Goal: Information Seeking & Learning: Learn about a topic

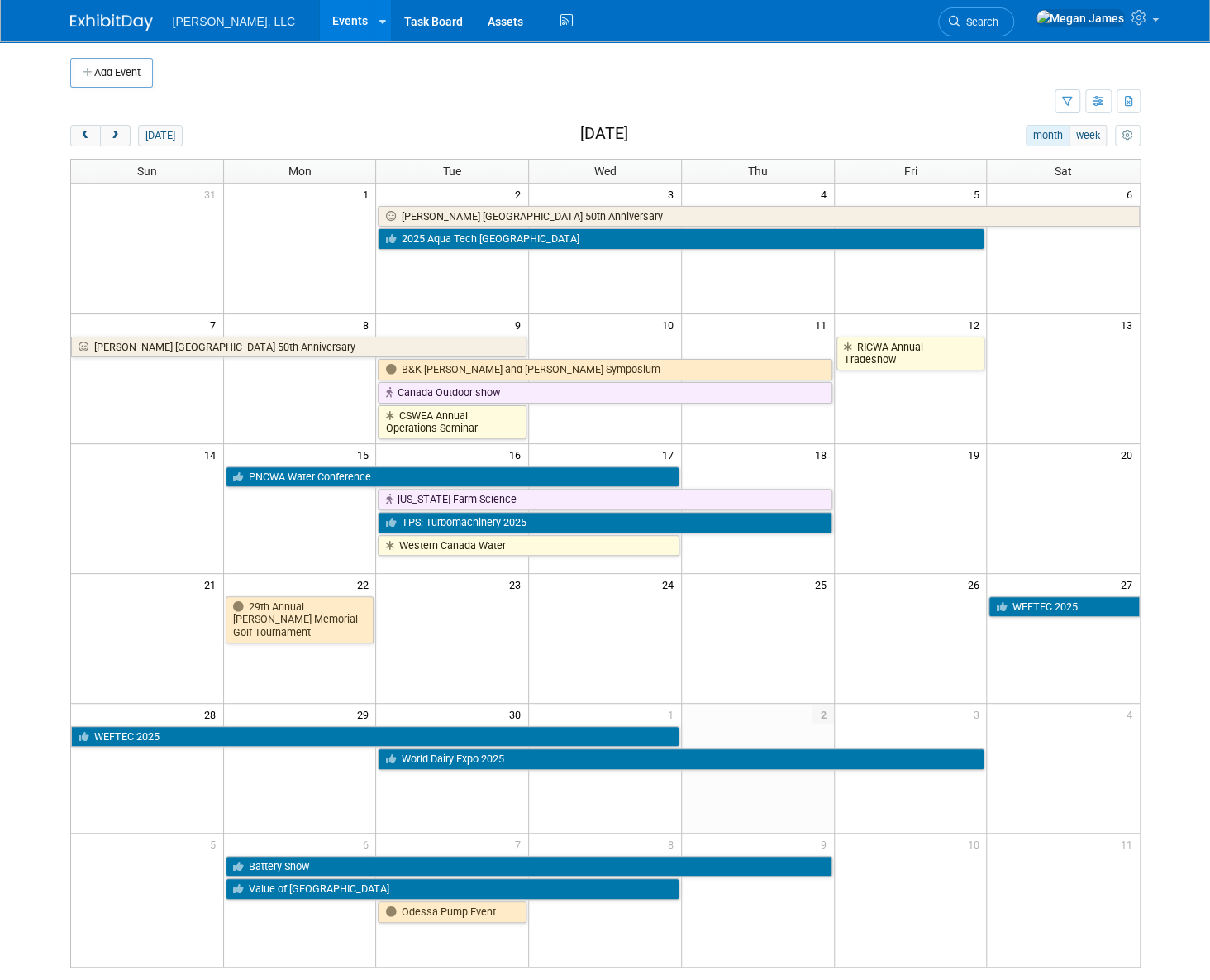
drag, startPoint x: 104, startPoint y: 132, endPoint x: 201, endPoint y: 142, distance: 97.5
click at [109, 132] on span "next" at bounding box center [115, 135] width 12 height 10
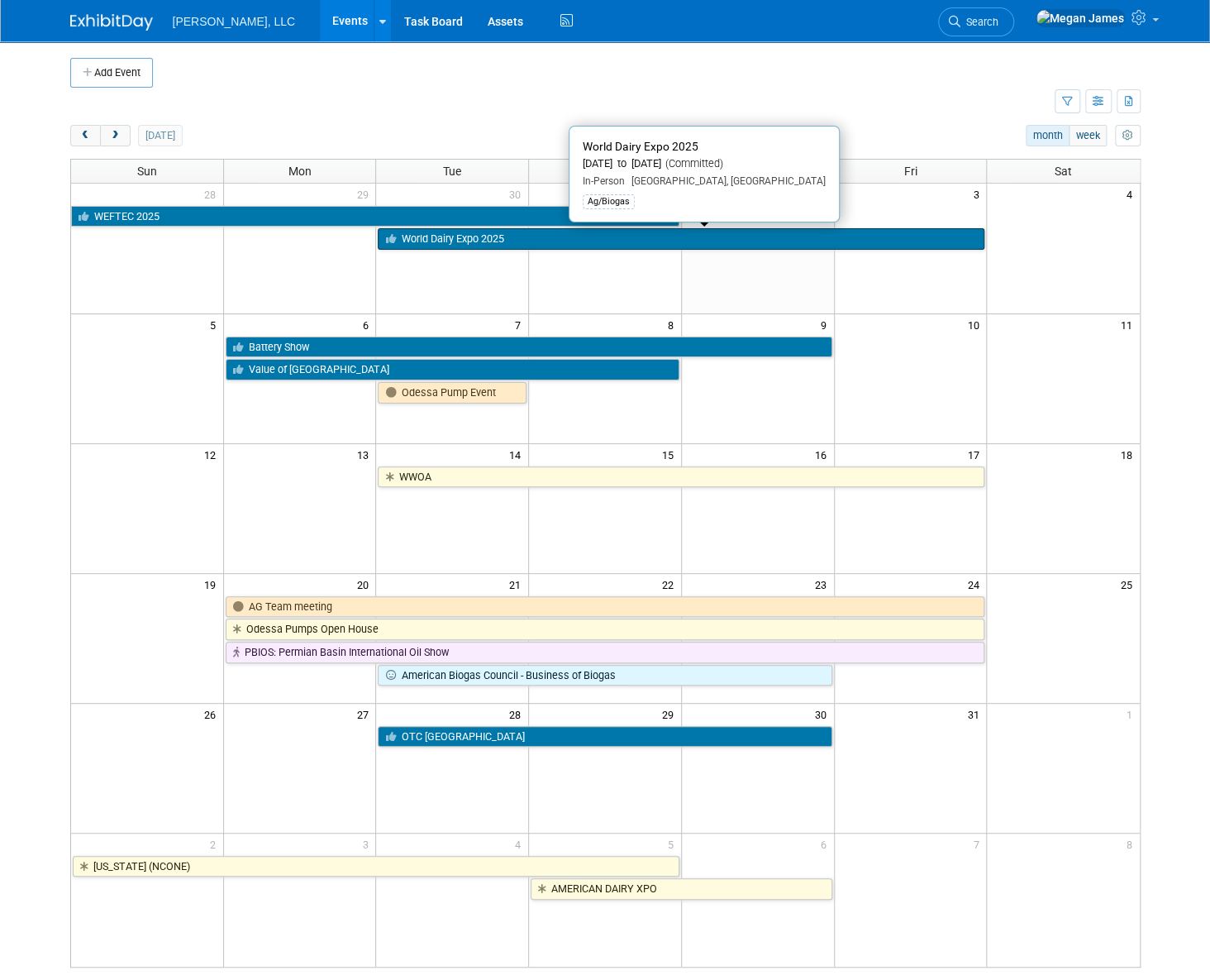
click at [446, 241] on link "World Dairy Expo 2025" at bounding box center [681, 239] width 607 height 22
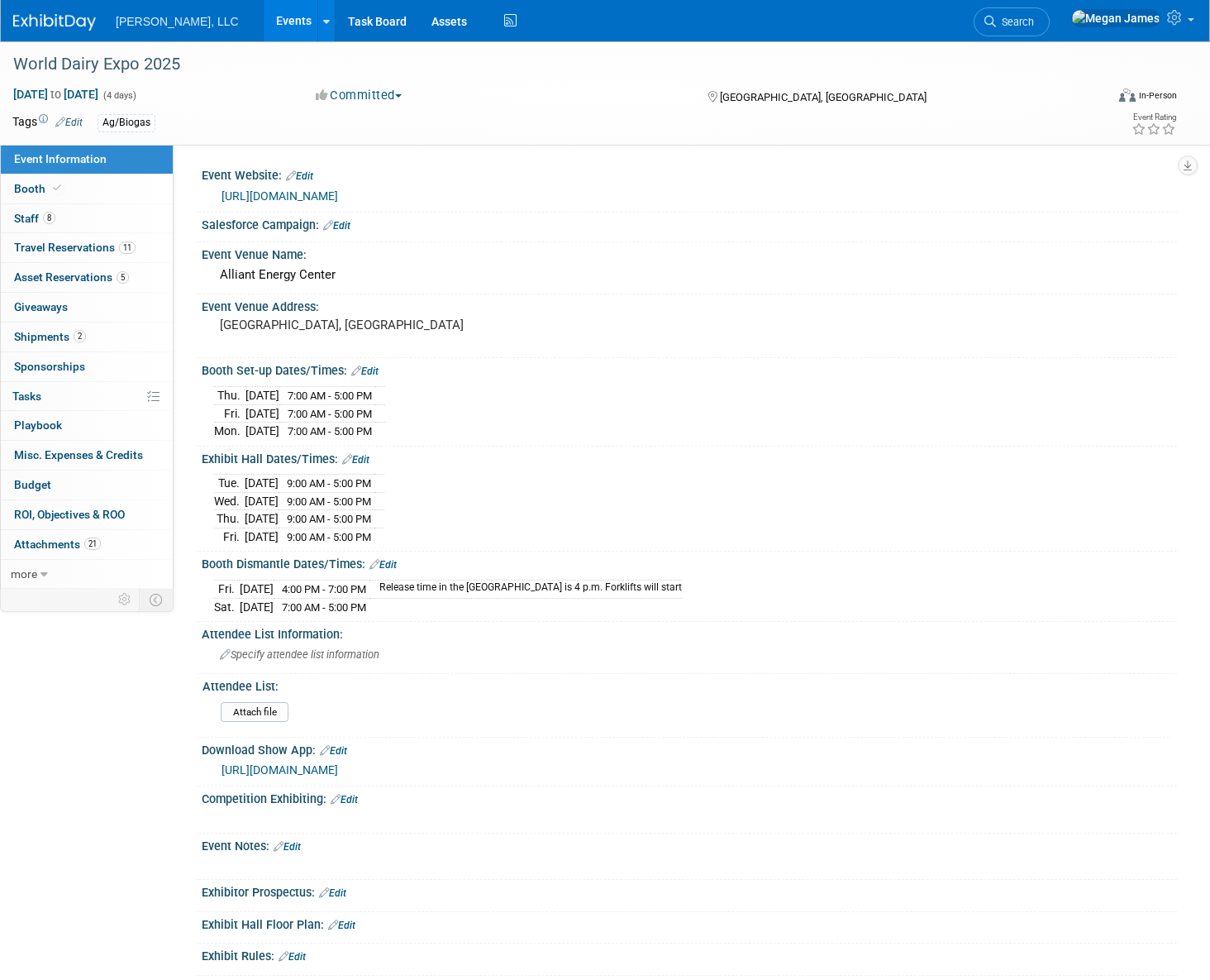
select select "Ag/Biogas"
drag, startPoint x: 215, startPoint y: 513, endPoint x: 407, endPoint y: 512, distance: 192.0
click at [384, 512] on tr "Thu. Oct 2, 2025 9:00 AM - 5:00 PM" at bounding box center [299, 519] width 170 height 18
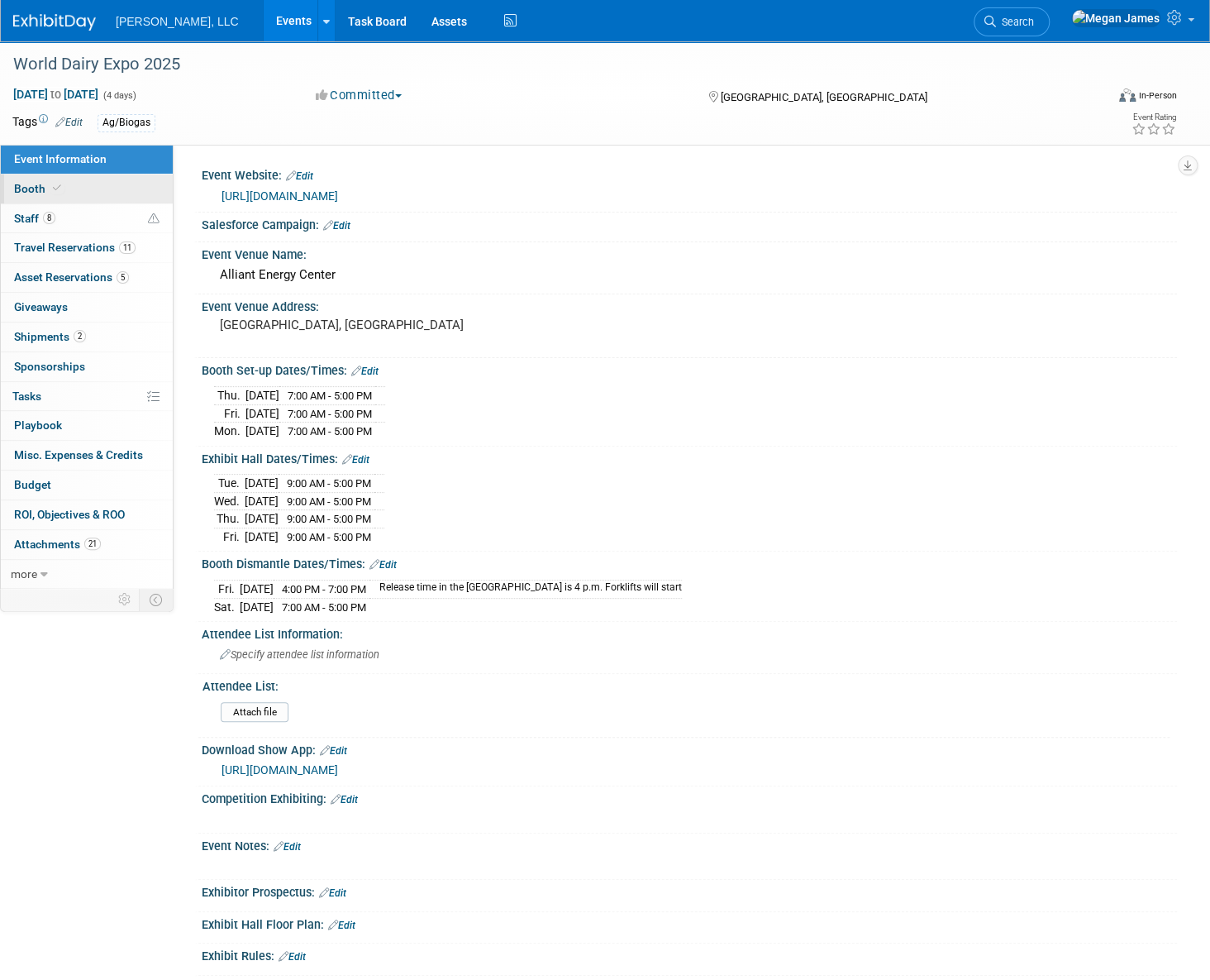
click at [30, 194] on span "Booth" at bounding box center [39, 188] width 50 height 13
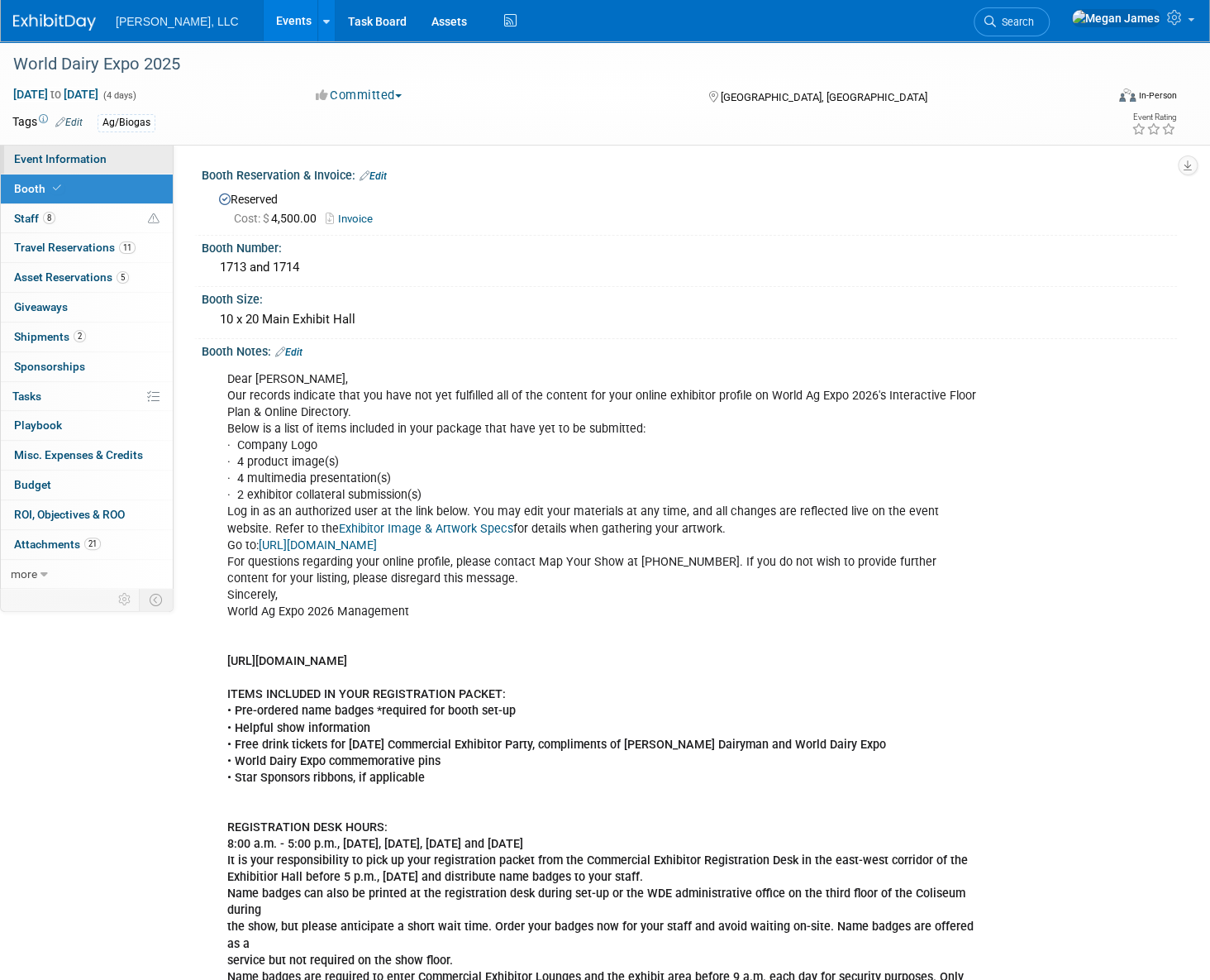
click at [86, 166] on link "Event Information" at bounding box center [87, 159] width 172 height 29
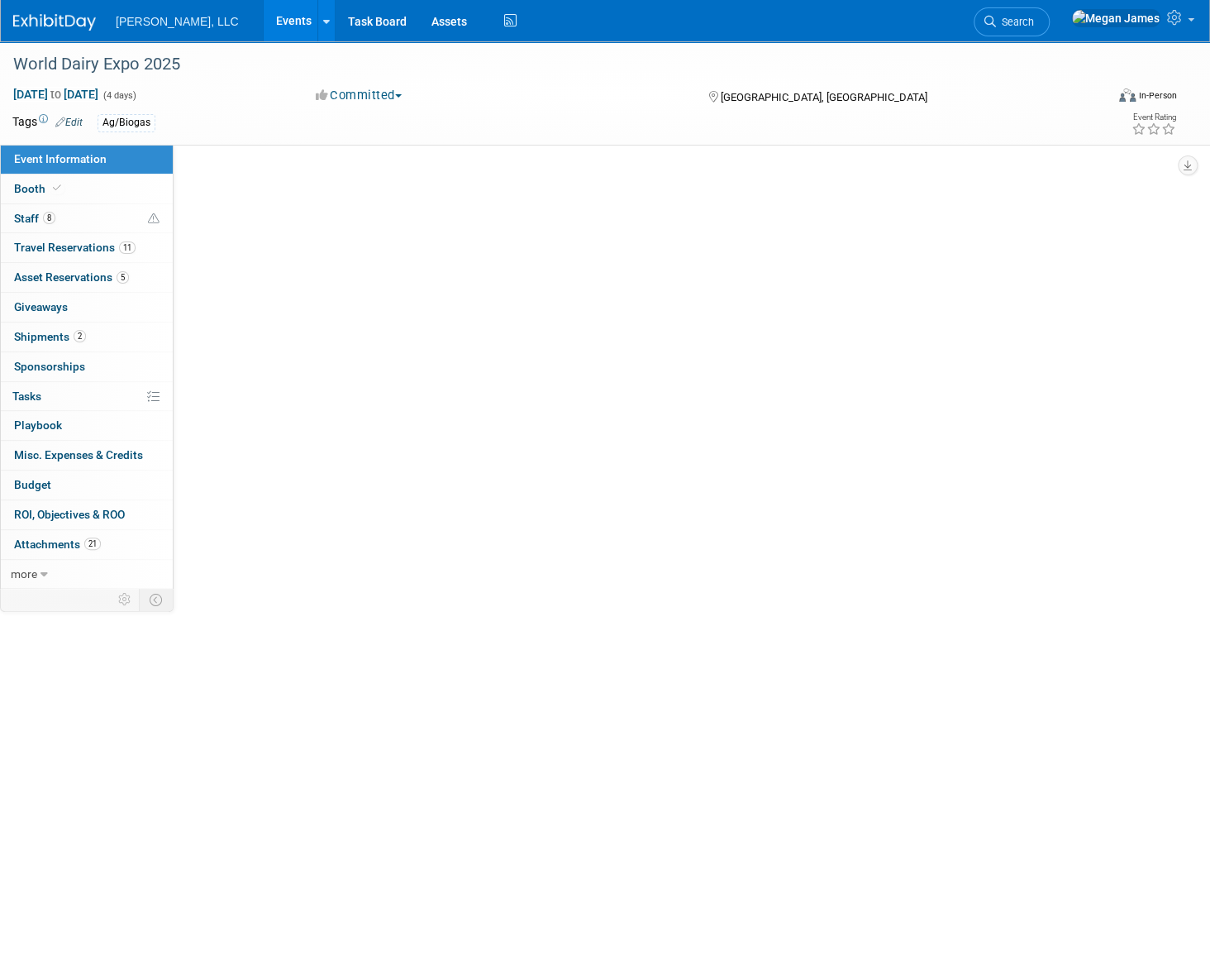
select select "Ag/Biogas"
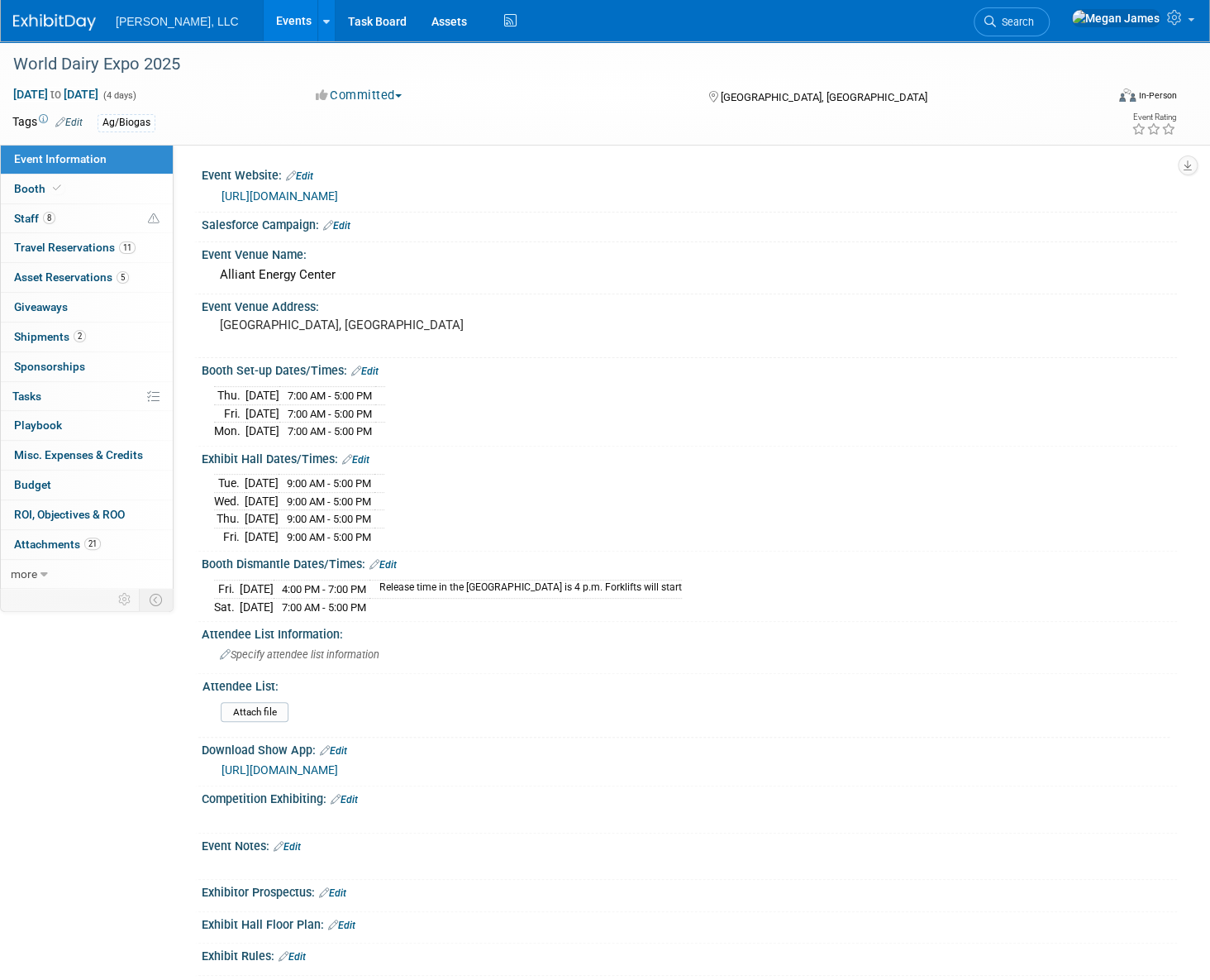
click at [264, 29] on link "Events" at bounding box center [294, 21] width 61 height 42
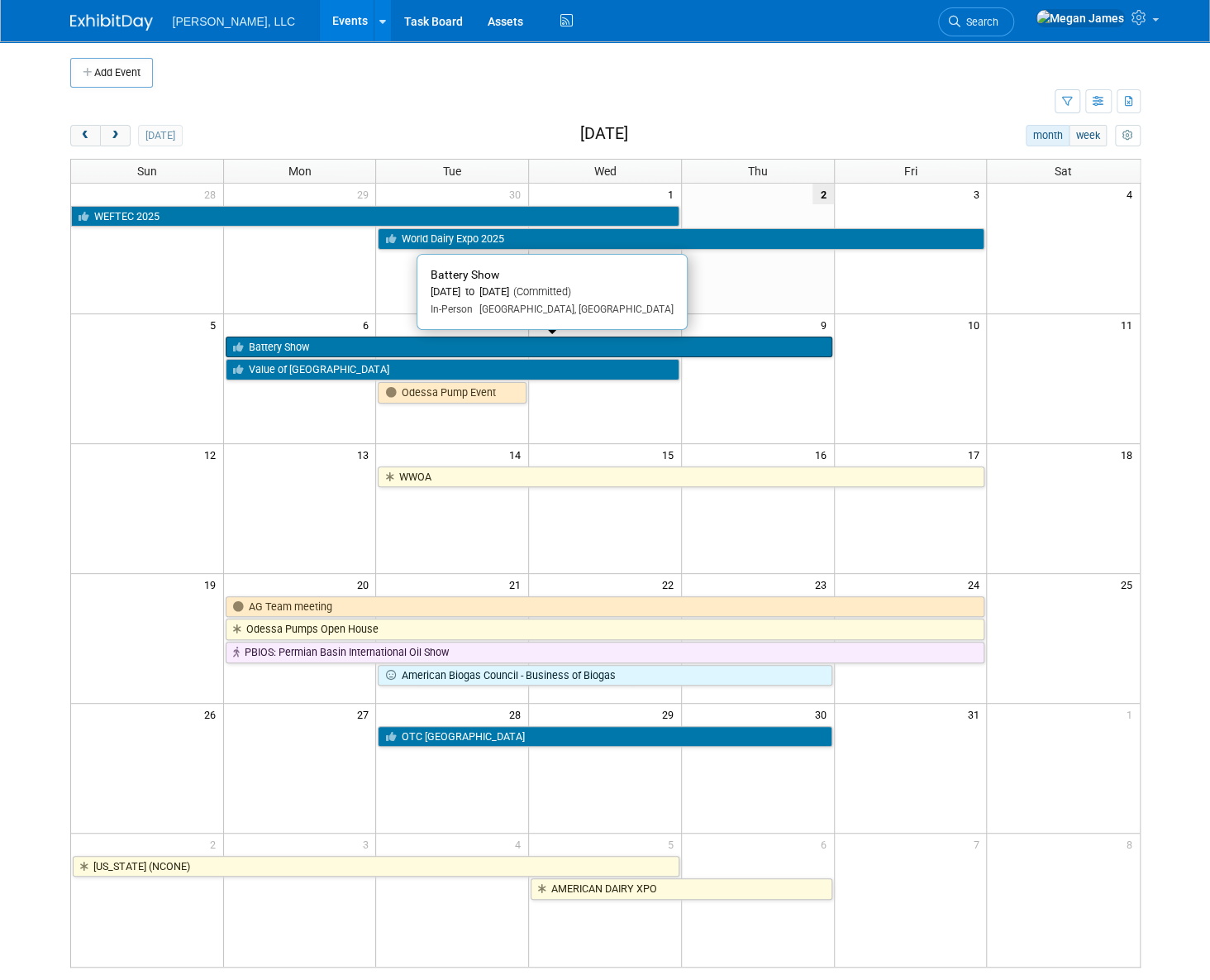
click at [311, 345] on link "Battery Show" at bounding box center [528, 347] width 607 height 22
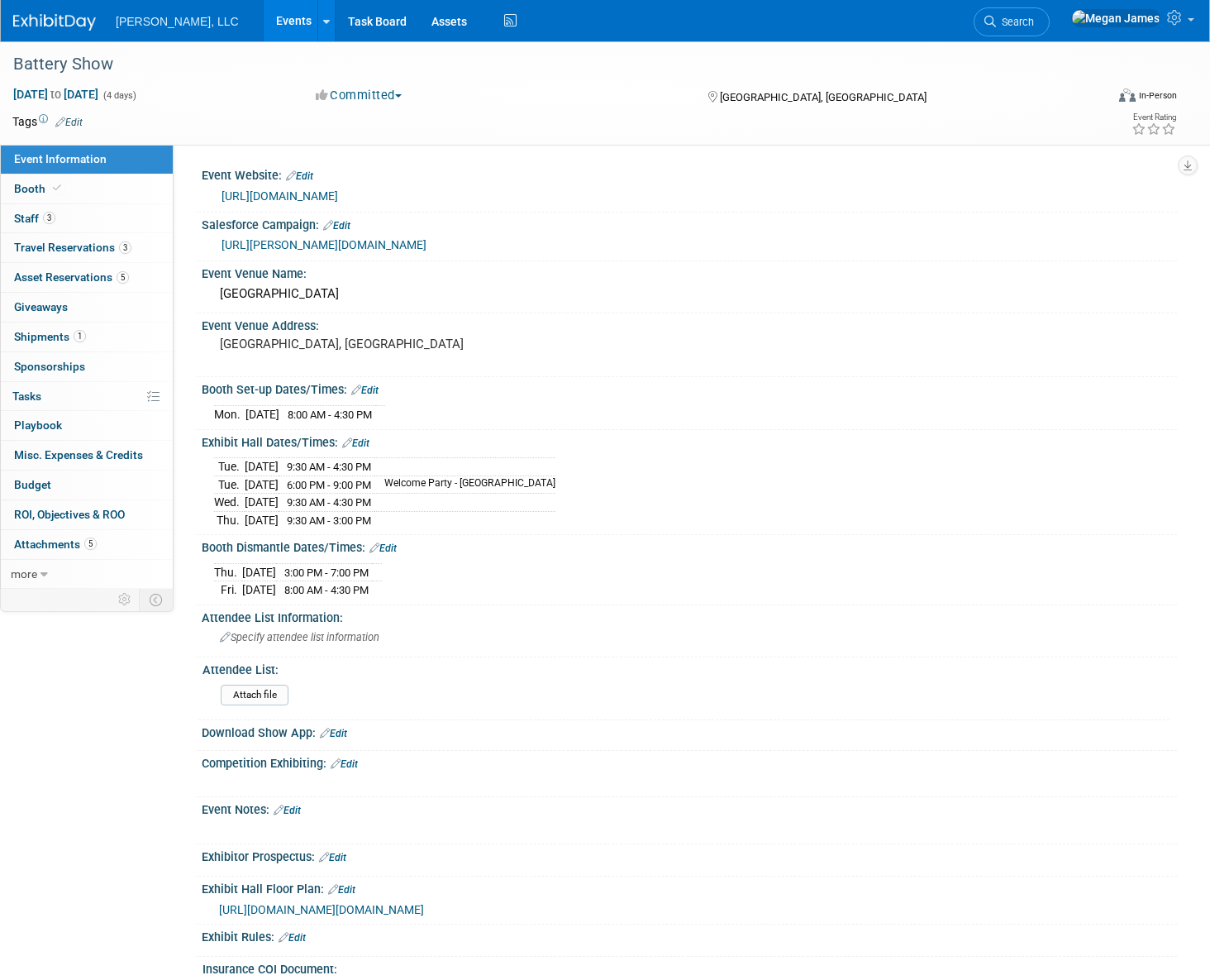
select select "Industrial"
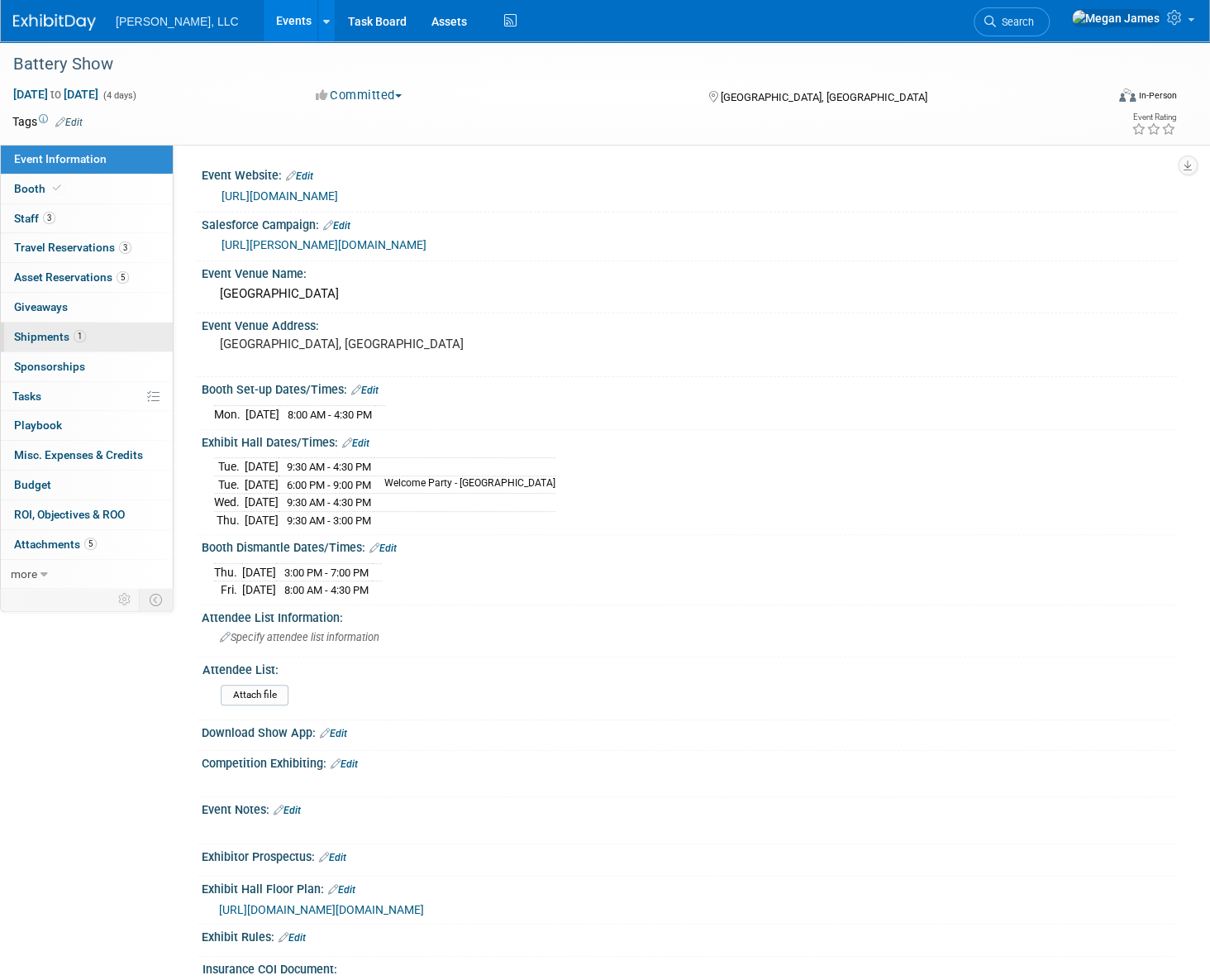
click at [119, 338] on link "1 Shipments 1" at bounding box center [87, 337] width 172 height 29
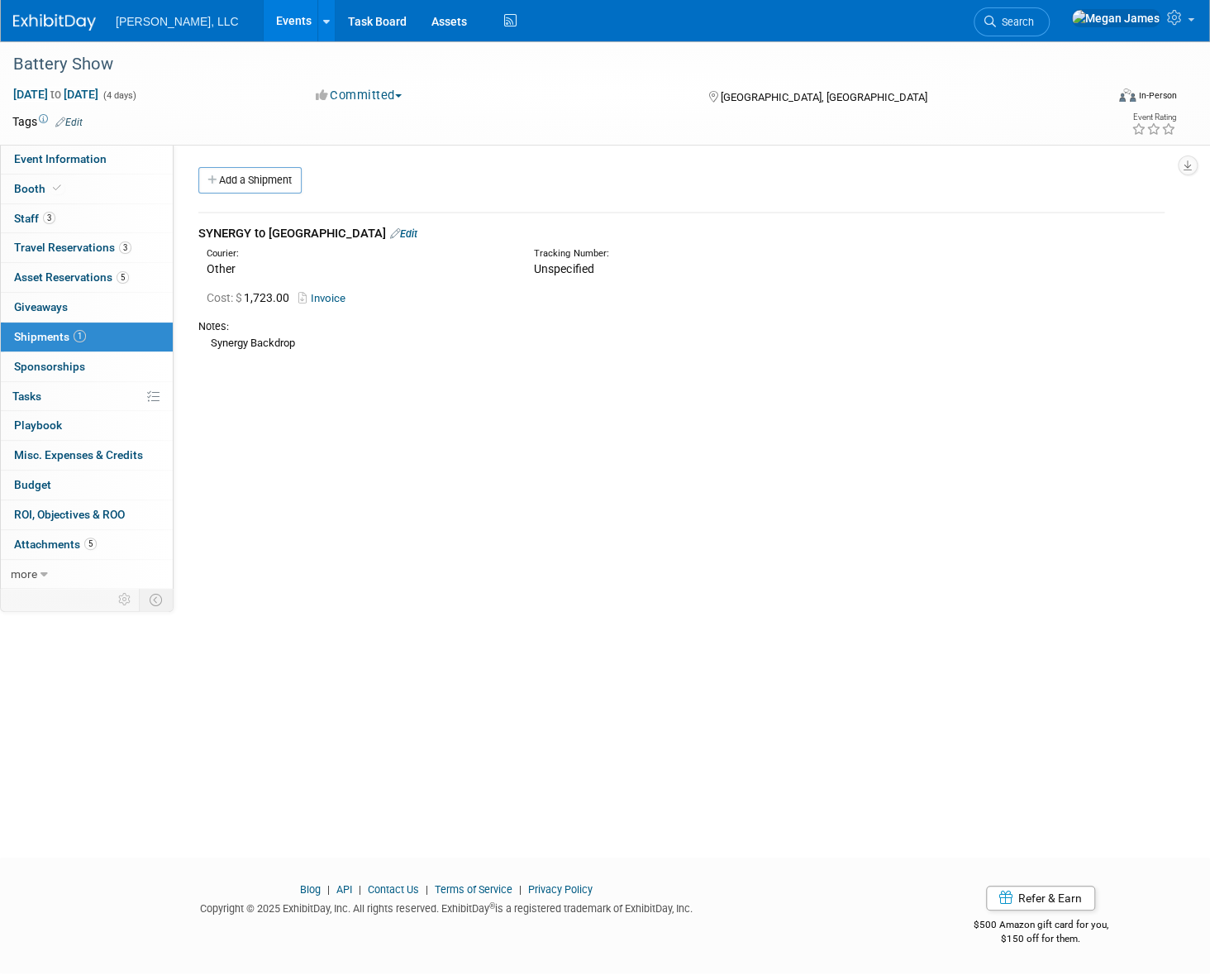
click at [388, 375] on div "Event Website: Edit https://www.thebatteryshow.com/ Salesforce Campaign: Edit h…" at bounding box center [675, 366] width 1004 height 443
drag, startPoint x: 257, startPoint y: 281, endPoint x: 221, endPoint y: 234, distance: 59.2
click at [221, 234] on div "Event Website: Edit https://www.thebatteryshow.com/ Salesforce Campaign: Edit h…" at bounding box center [675, 366] width 1004 height 443
drag, startPoint x: 221, startPoint y: 234, endPoint x: 456, endPoint y: 379, distance: 276.1
click at [456, 379] on div "Event Website: Edit https://www.thebatteryshow.com/ Salesforce Campaign: Edit h…" at bounding box center [675, 366] width 1004 height 443
